Goal: Check status: Check status

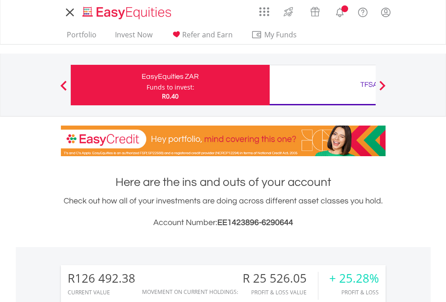
scroll to position [86, 141]
click at [146, 85] on div "Funds to invest:" at bounding box center [170, 87] width 48 height 9
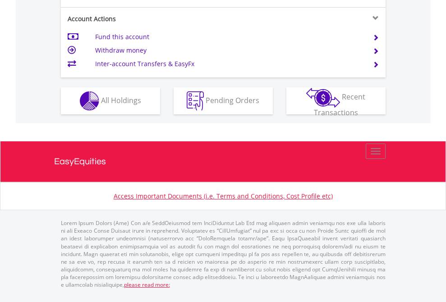
scroll to position [846, 0]
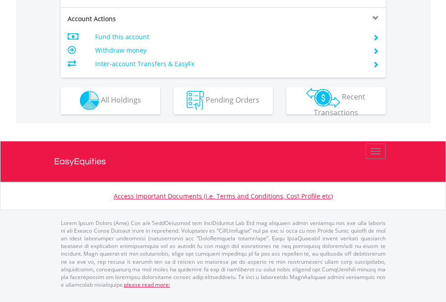
scroll to position [842, 0]
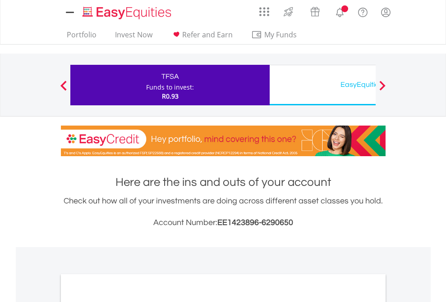
scroll to position [542, 0]
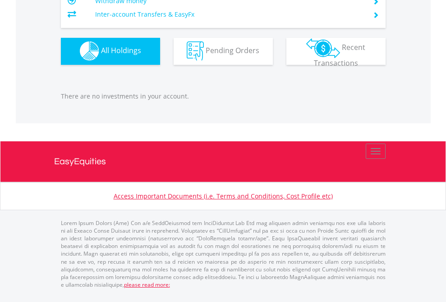
scroll to position [86, 141]
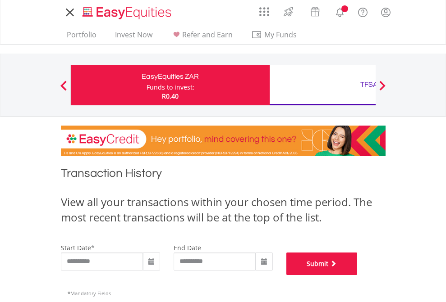
click at [357, 275] on button "Submit" at bounding box center [321, 264] width 71 height 23
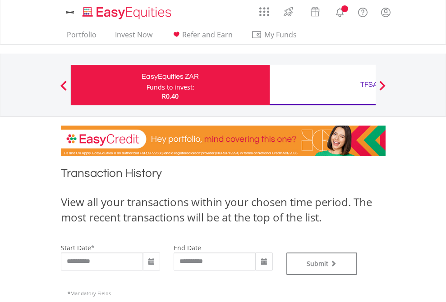
click at [322, 85] on div "TFSA" at bounding box center [369, 84] width 188 height 13
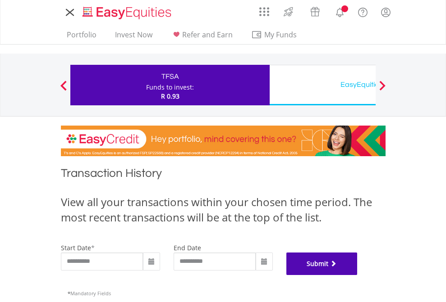
click at [357, 275] on button "Submit" at bounding box center [321, 264] width 71 height 23
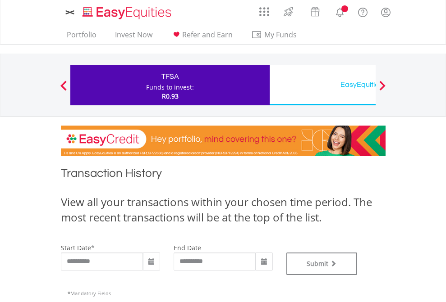
click at [322, 85] on div "EasyEquities USD" at bounding box center [369, 84] width 188 height 13
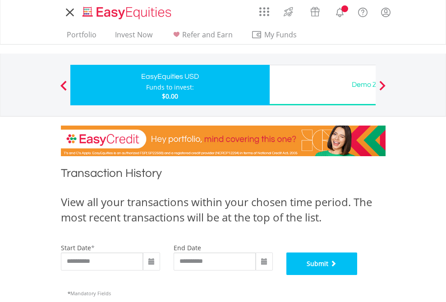
click at [357, 275] on button "Submit" at bounding box center [321, 264] width 71 height 23
